Goal: Task Accomplishment & Management: Manage account settings

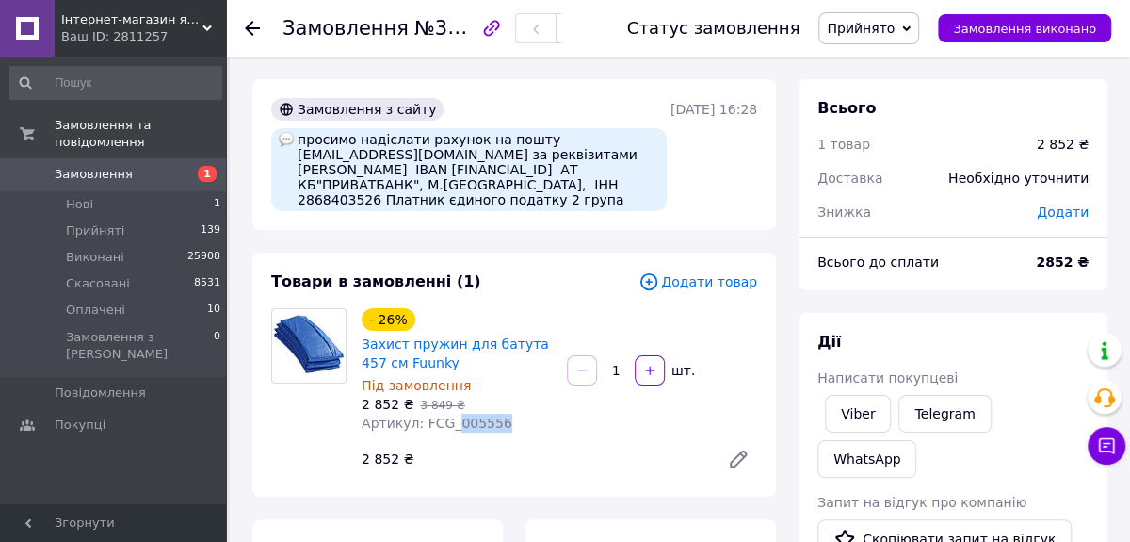
click at [107, 166] on span "Замовлення" at bounding box center [94, 174] width 78 height 17
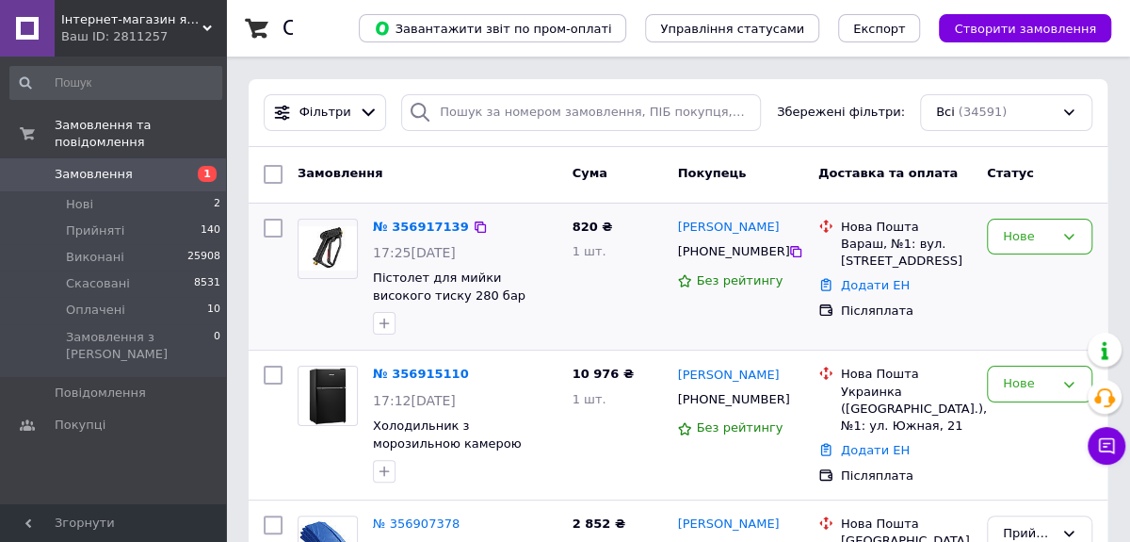
click at [1056, 373] on div "Нове" at bounding box center [1039, 383] width 105 height 37
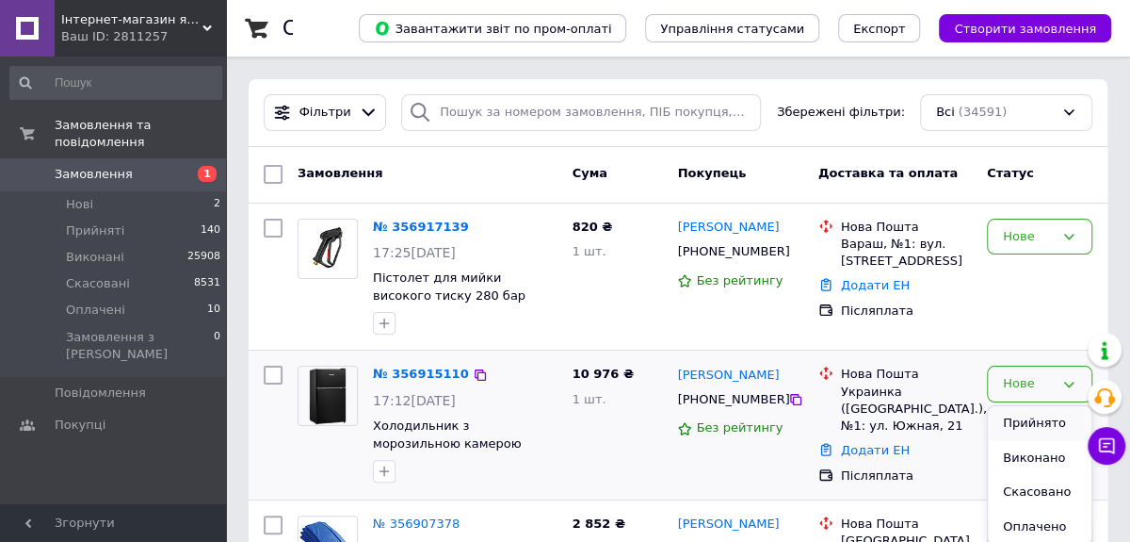
click at [1043, 414] on li "Прийнято" at bounding box center [1040, 423] width 104 height 35
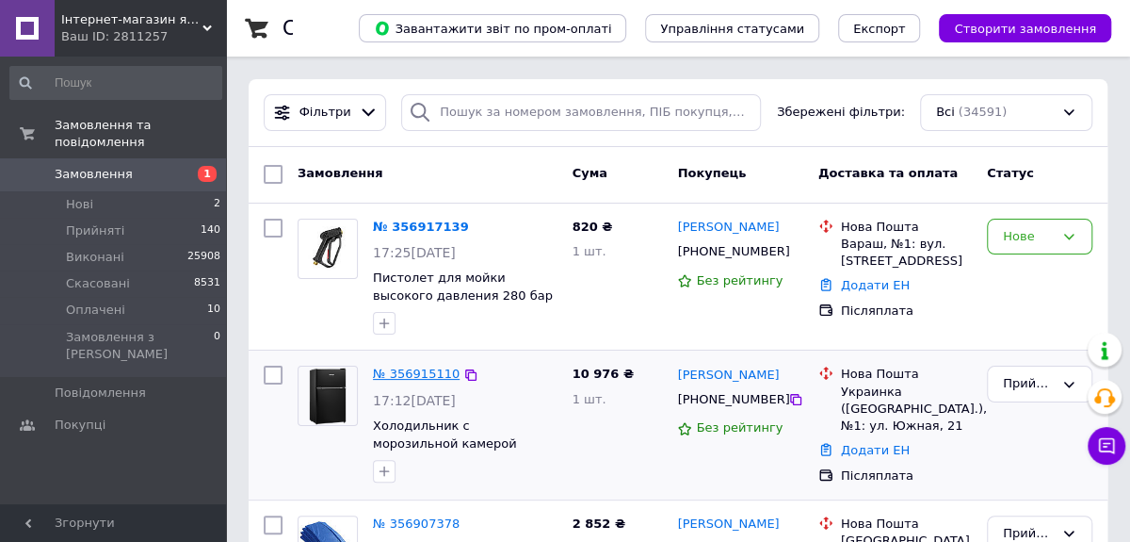
click at [418, 367] on link "№ 356915110" at bounding box center [416, 373] width 87 height 14
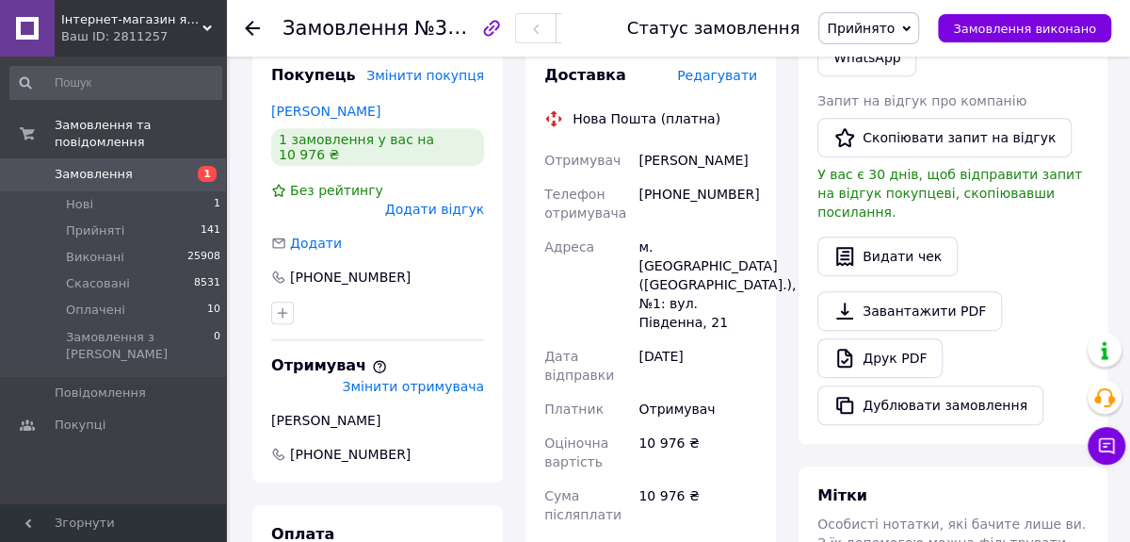
scroll to position [411, 0]
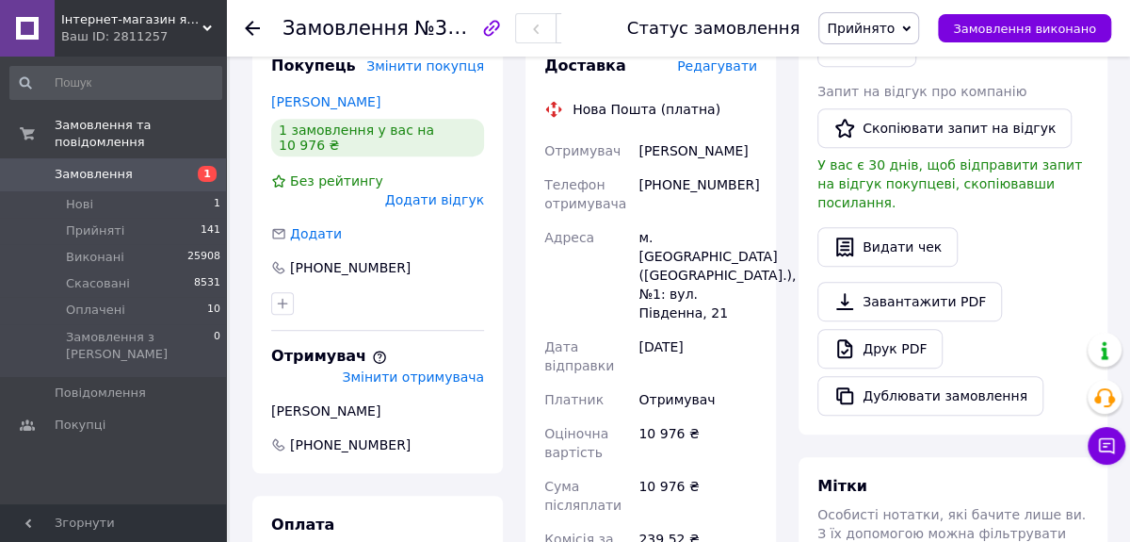
drag, startPoint x: 639, startPoint y: 129, endPoint x: 750, endPoint y: 132, distance: 111.2
click at [750, 134] on div "[PERSON_NAME]" at bounding box center [698, 151] width 126 height 34
copy div "[PERSON_NAME]"
drag, startPoint x: 737, startPoint y: 167, endPoint x: 647, endPoint y: 165, distance: 90.4
click at [647, 168] on div "[PHONE_NUMBER]" at bounding box center [698, 194] width 126 height 53
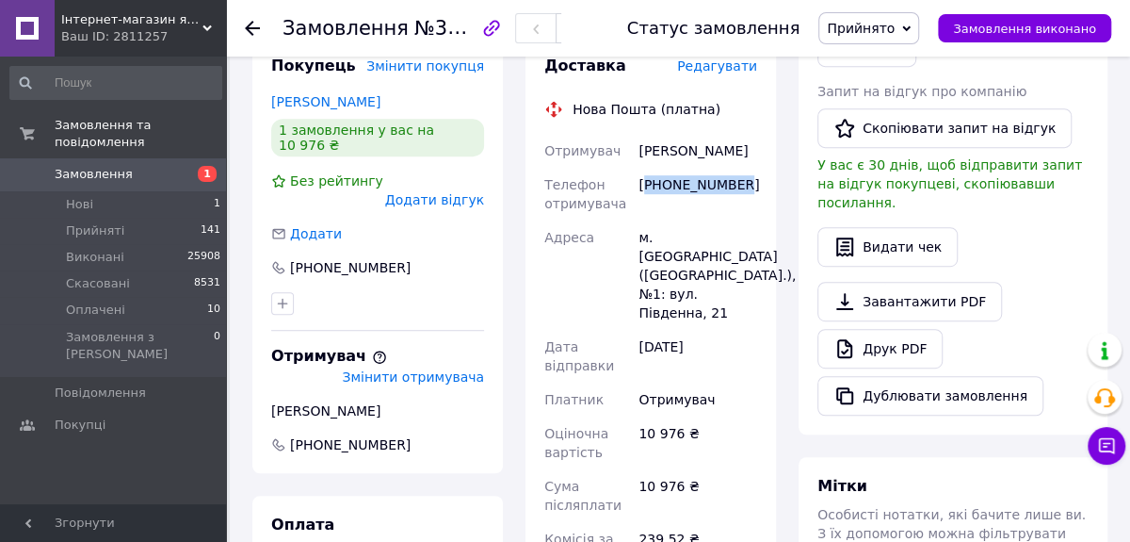
copy div "380675064529"
click at [126, 166] on span "Замовлення" at bounding box center [115, 174] width 120 height 17
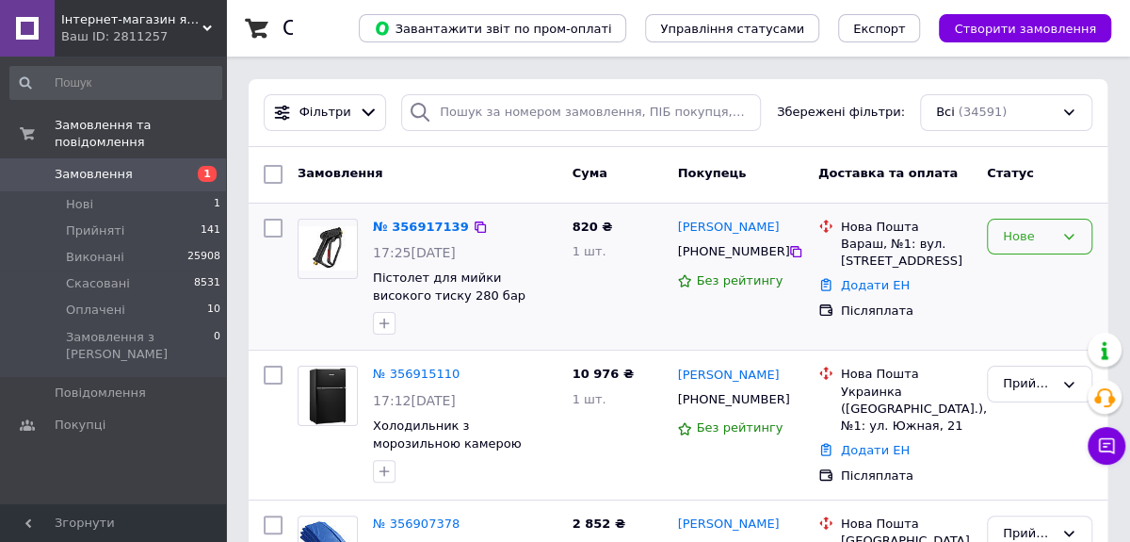
click at [1032, 233] on div "Нове" at bounding box center [1028, 237] width 51 height 20
click at [1015, 266] on li "Прийнято" at bounding box center [1040, 275] width 104 height 35
click at [101, 166] on span "Замовлення" at bounding box center [94, 174] width 78 height 17
